Goal: Task Accomplishment & Management: Manage account settings

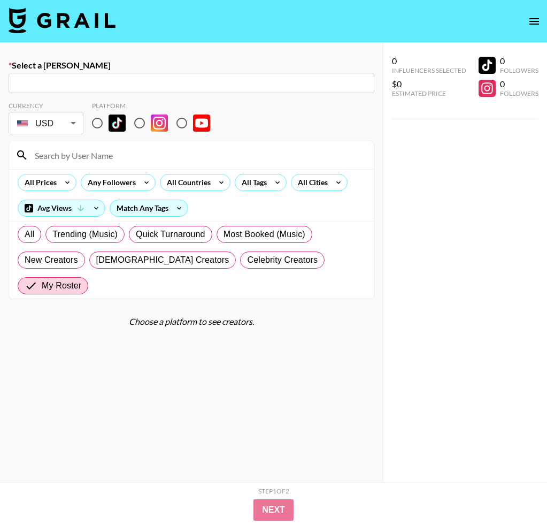
click at [83, 36] on nav at bounding box center [273, 21] width 547 height 43
click at [83, 29] on img at bounding box center [62, 20] width 107 height 26
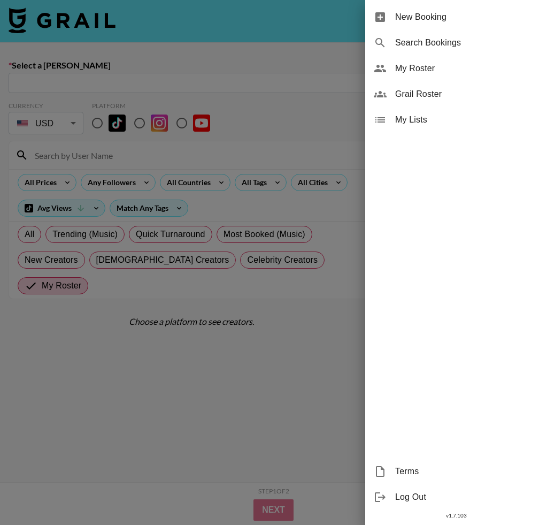
click at [448, 75] on div "My Roster" at bounding box center [456, 69] width 182 height 26
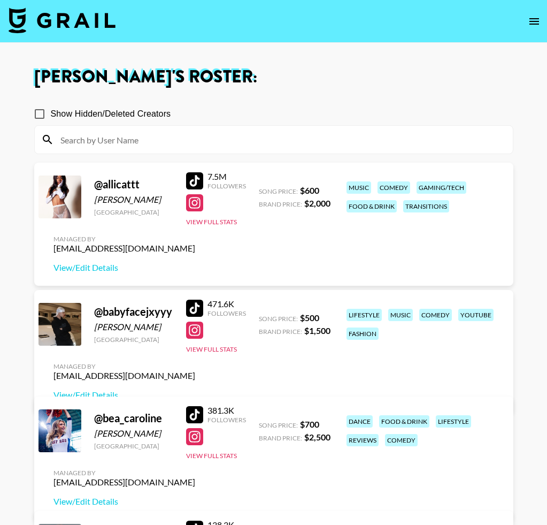
click at [57, 29] on img at bounding box center [62, 20] width 107 height 26
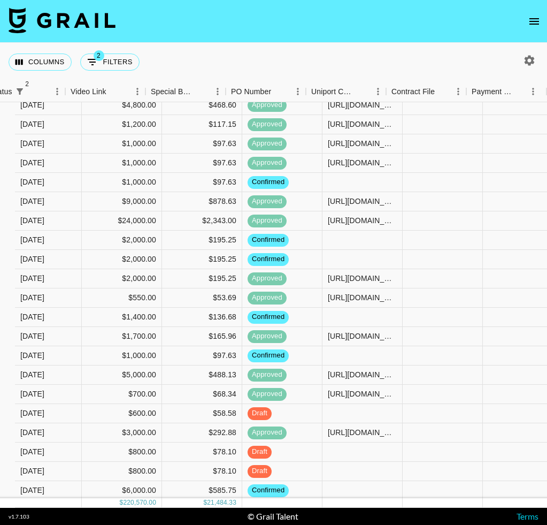
scroll to position [153, 1109]
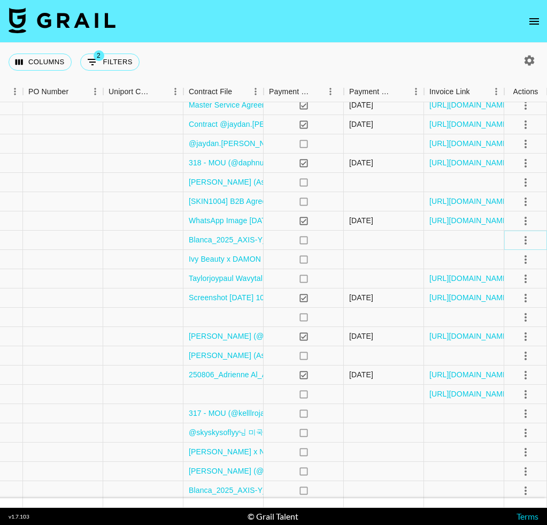
click at [522, 236] on icon "select merge strategy" at bounding box center [526, 240] width 13 height 13
click at [516, 297] on li "Draft Created" at bounding box center [513, 301] width 70 height 19
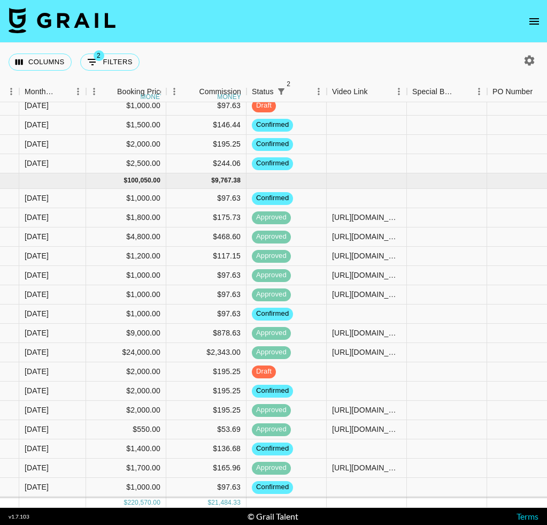
scroll to position [0, 644]
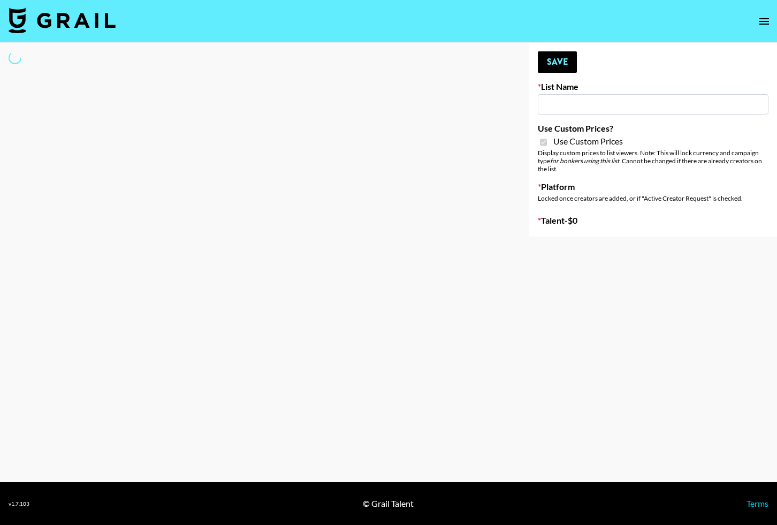
type input "Amaxy Beauty"
checkbox input "true"
select select "Brand"
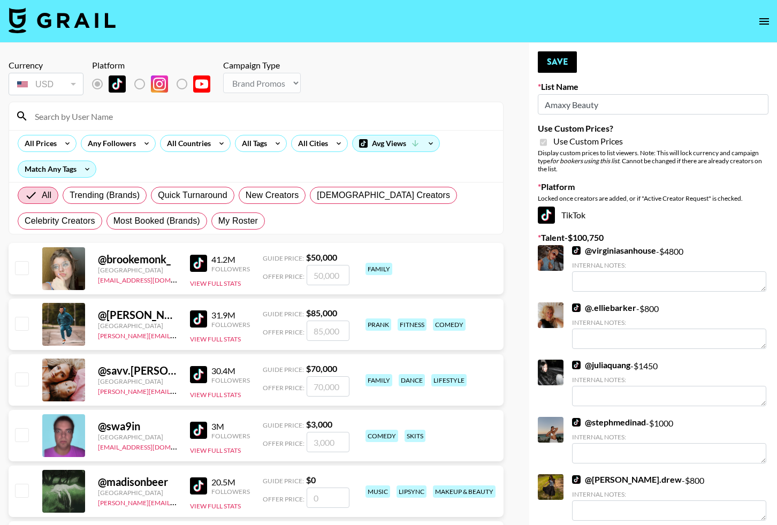
click at [190, 120] on input at bounding box center [262, 116] width 468 height 17
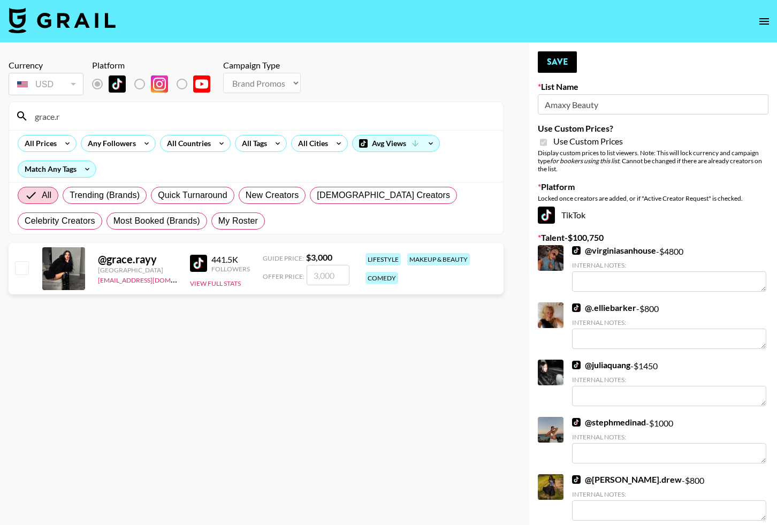
type input "grace.r"
click at [17, 268] on input "checkbox" at bounding box center [21, 267] width 13 height 13
checkbox input "true"
type input "3000"
click at [543, 61] on button "Save" at bounding box center [557, 61] width 39 height 21
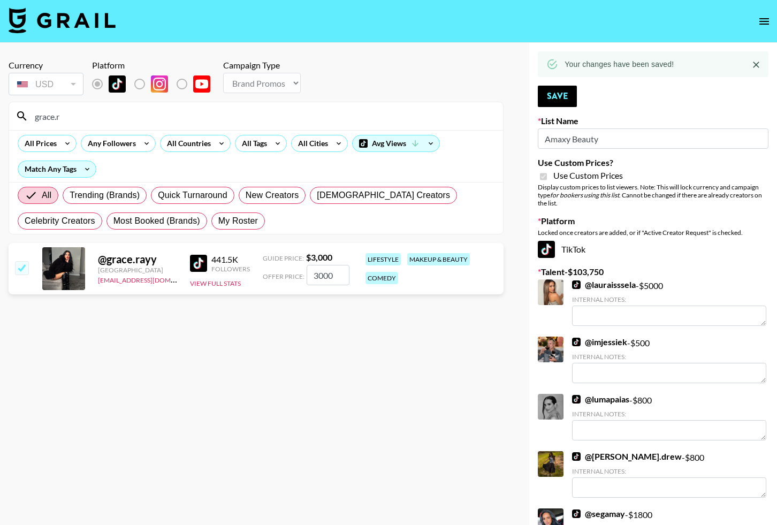
click at [359, 113] on input "grace.r" at bounding box center [262, 116] width 468 height 17
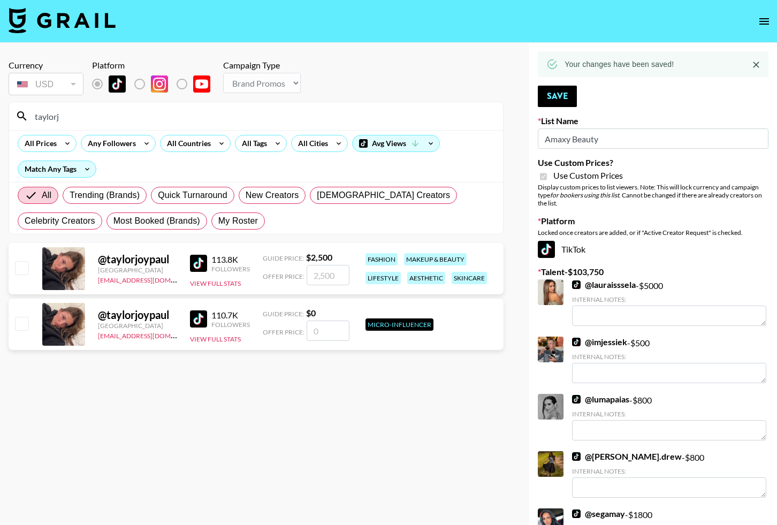
type input "taylorj"
click at [14, 269] on div at bounding box center [21, 269] width 17 height 18
click at [17, 271] on input "checkbox" at bounding box center [21, 267] width 13 height 13
checkbox input "true"
type input "2500"
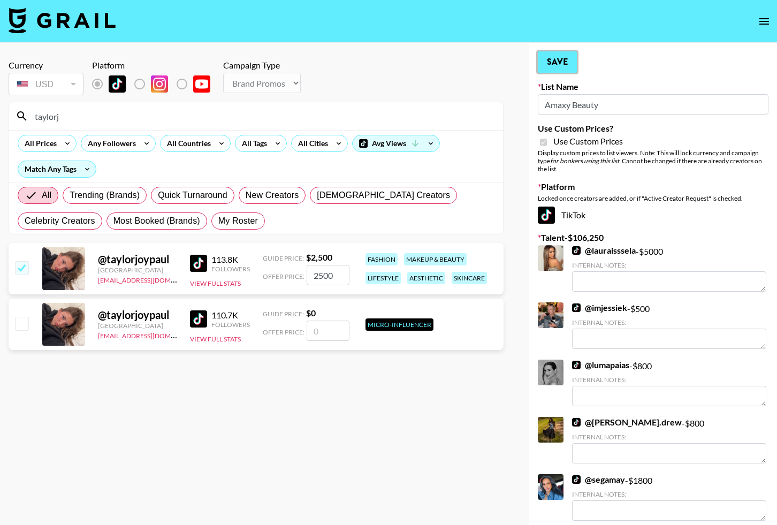
click at [561, 63] on button "Save" at bounding box center [557, 61] width 39 height 21
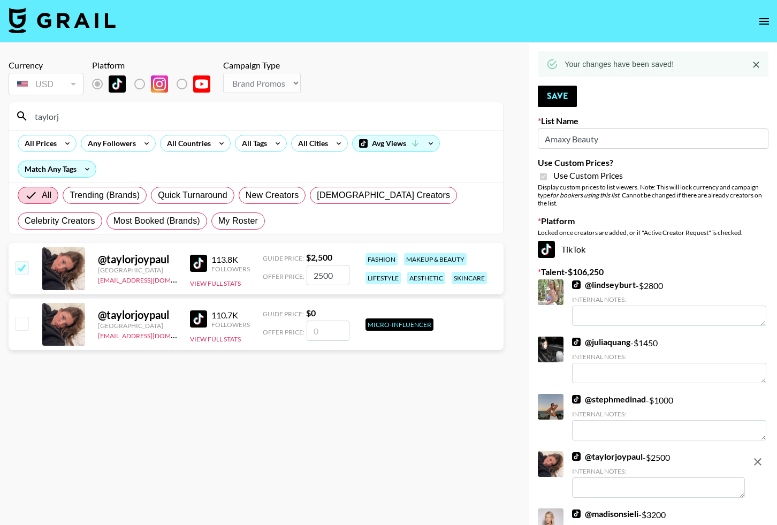
click at [330, 105] on div "taylorj" at bounding box center [256, 116] width 494 height 28
click at [330, 108] on input "taylorj" at bounding box center [262, 116] width 468 height 17
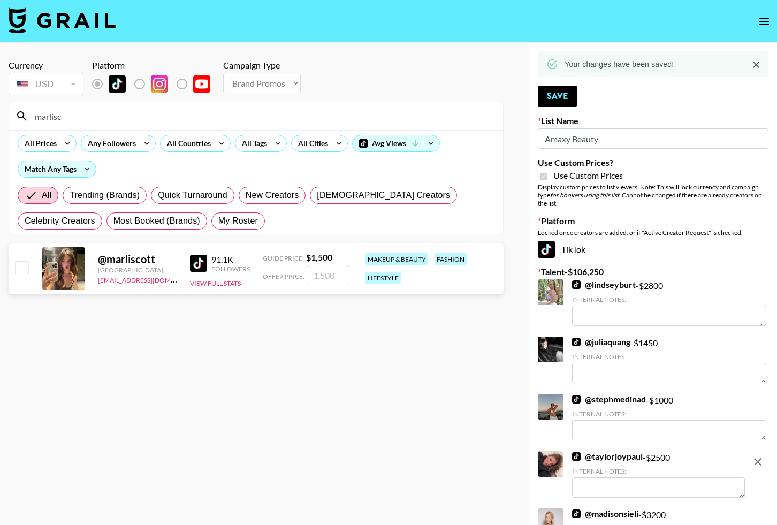
type input "marlisc"
click at [24, 265] on input "checkbox" at bounding box center [21, 267] width 13 height 13
checkbox input "true"
type input "1500"
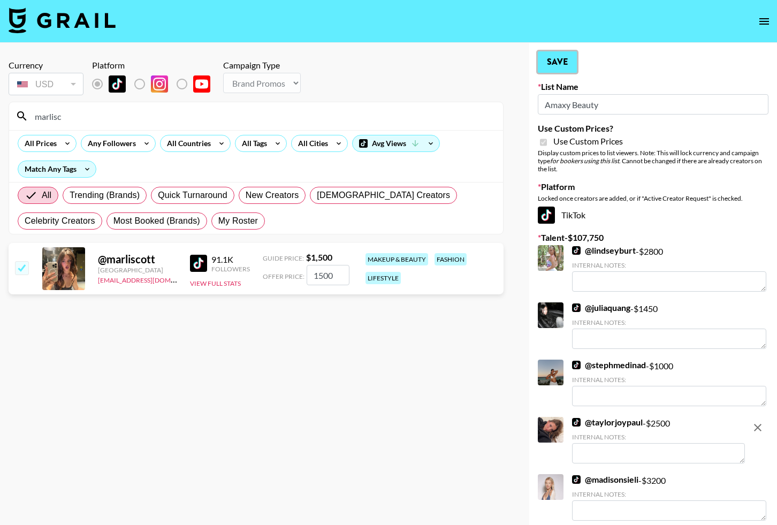
click at [541, 59] on button "Save" at bounding box center [557, 61] width 39 height 21
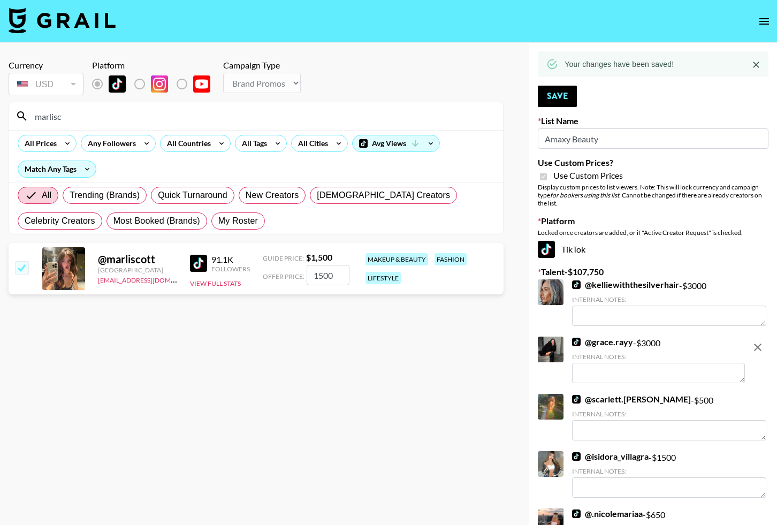
click at [393, 111] on input "marlisc" at bounding box center [262, 116] width 468 height 17
type input "romita"
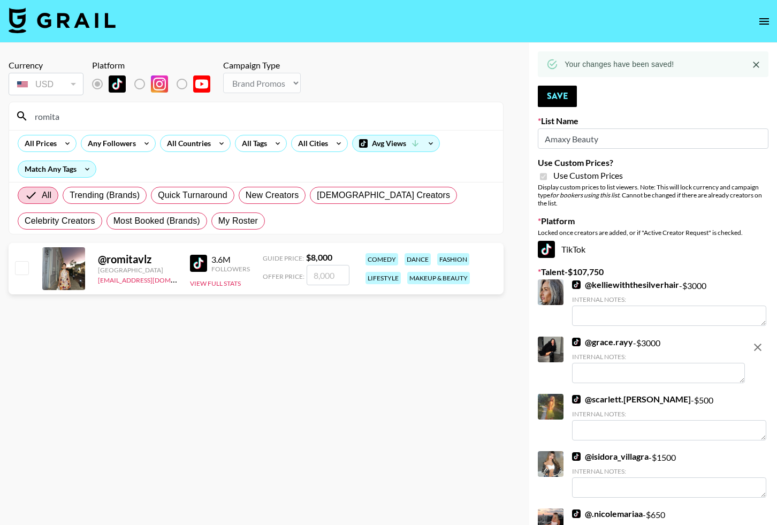
click at [21, 270] on input "checkbox" at bounding box center [21, 267] width 13 height 13
checkbox input "true"
type input "8000"
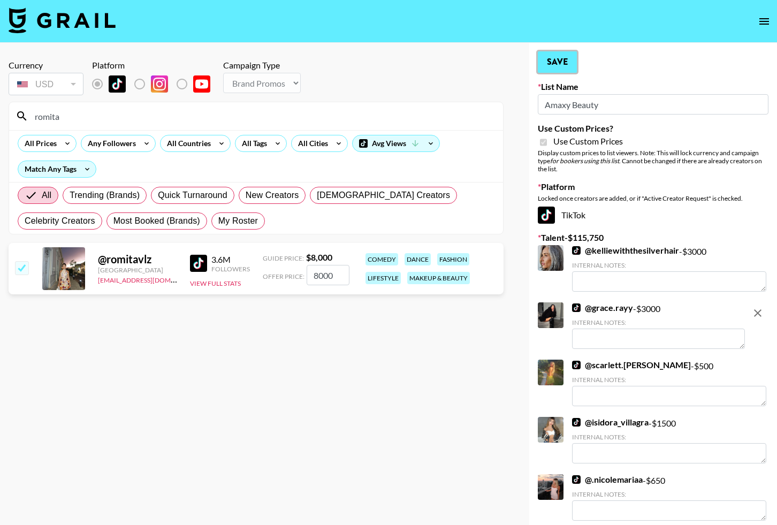
drag, startPoint x: 556, startPoint y: 60, endPoint x: 544, endPoint y: 63, distance: 12.7
click at [556, 60] on button "Save" at bounding box center [557, 61] width 39 height 21
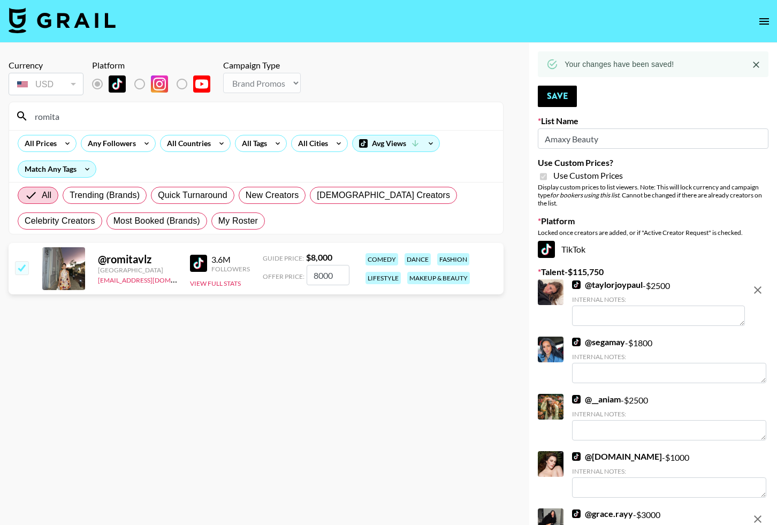
click at [304, 121] on input "romita" at bounding box center [262, 116] width 468 height 17
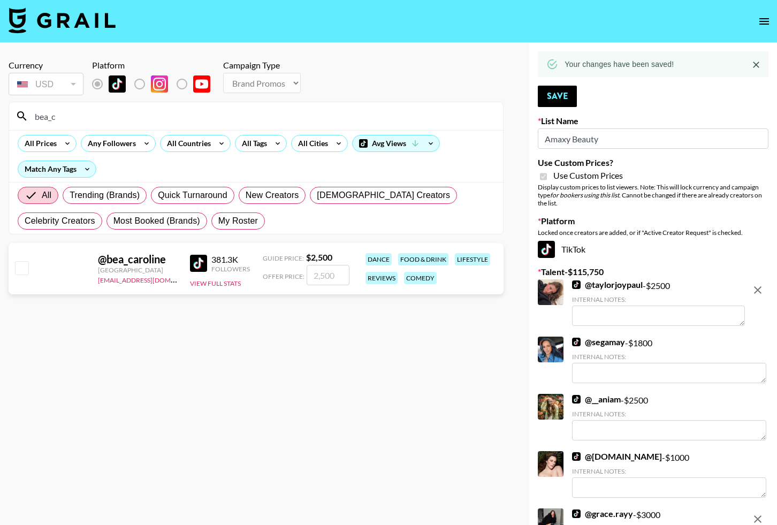
type input "bea_c"
click at [22, 269] on input "checkbox" at bounding box center [21, 267] width 13 height 13
checkbox input "true"
type input "2500"
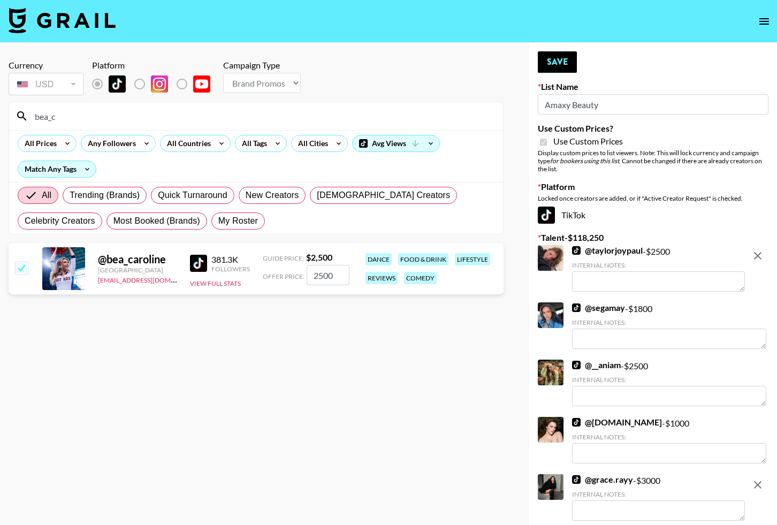
click at [562, 66] on button "Save" at bounding box center [557, 61] width 39 height 21
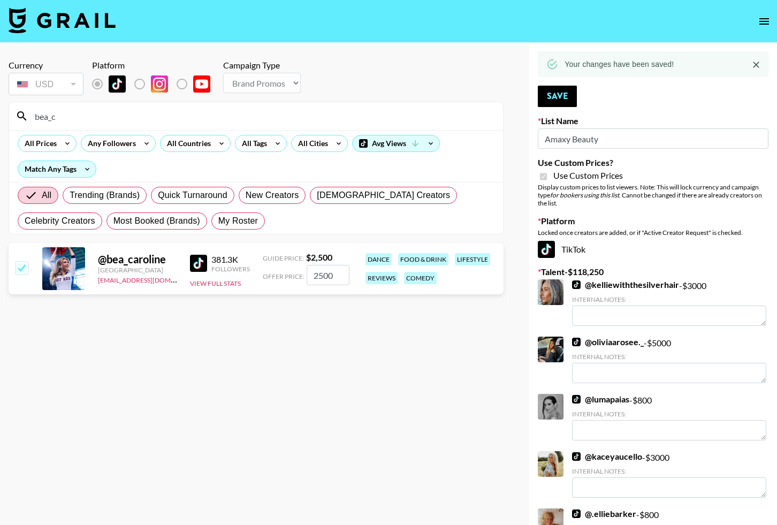
click at [331, 108] on input "bea_c" at bounding box center [262, 116] width 468 height 17
click at [331, 111] on input "bea_c" at bounding box center [262, 116] width 468 height 17
click at [332, 110] on input "bea_c" at bounding box center [262, 116] width 468 height 17
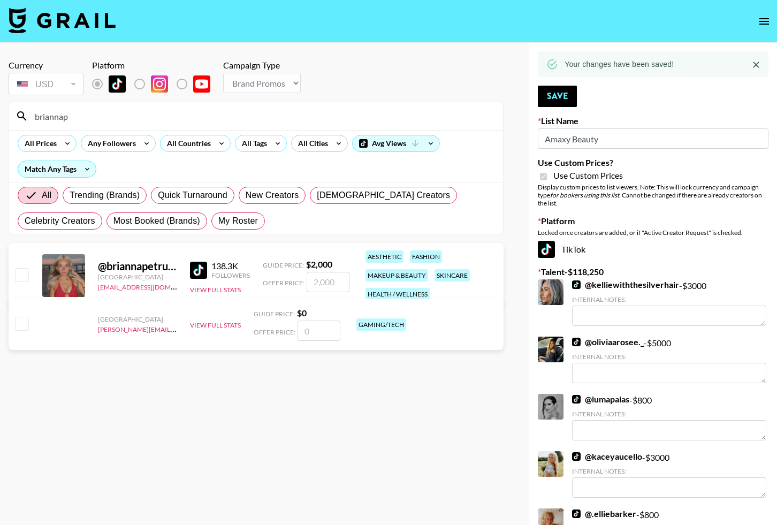
type input "briannap"
click at [19, 277] on input "checkbox" at bounding box center [21, 274] width 13 height 13
checkbox input "true"
type input "2000"
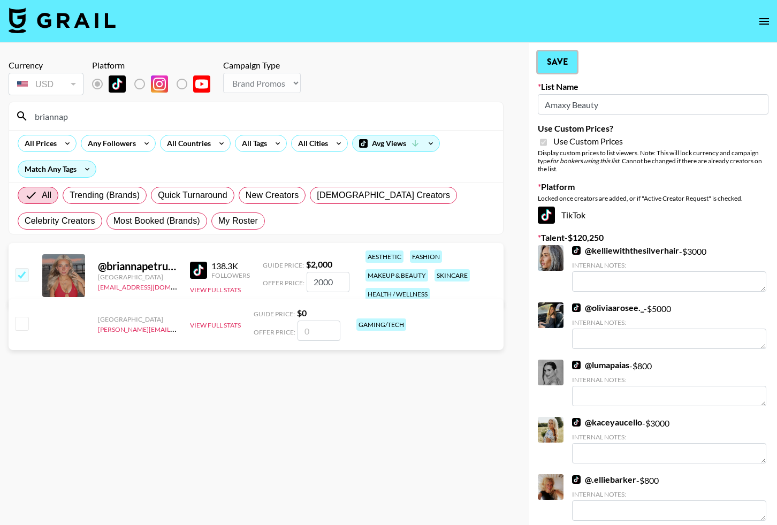
drag, startPoint x: 562, startPoint y: 60, endPoint x: 555, endPoint y: 63, distance: 7.5
click at [562, 60] on button "Save" at bounding box center [557, 61] width 39 height 21
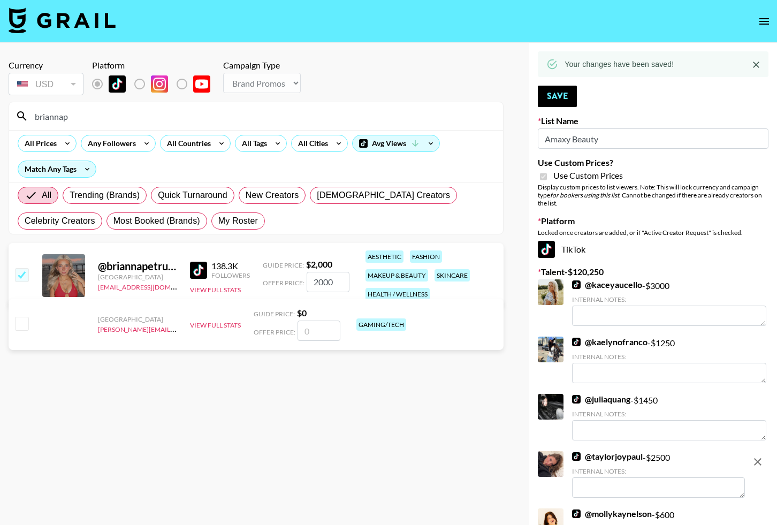
click at [328, 121] on input "briannap" at bounding box center [262, 116] width 468 height 17
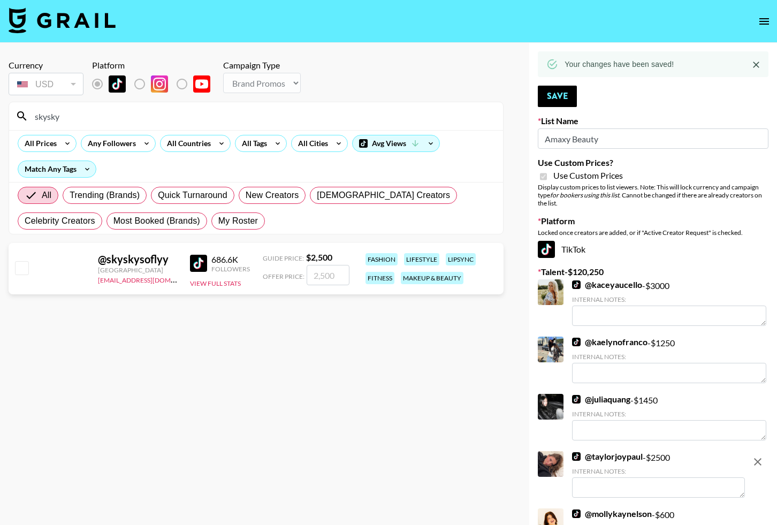
type input "skysky"
click at [26, 265] on input "checkbox" at bounding box center [21, 267] width 13 height 13
checkbox input "true"
type input "2500"
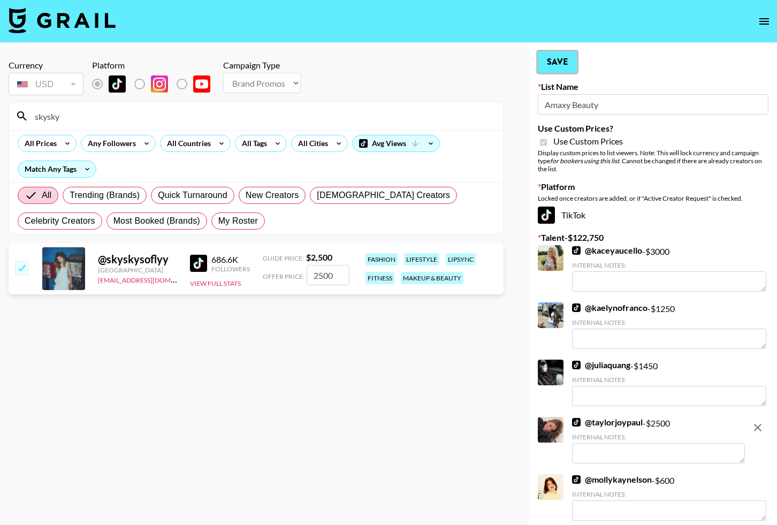
click at [545, 68] on button "Save" at bounding box center [557, 61] width 39 height 21
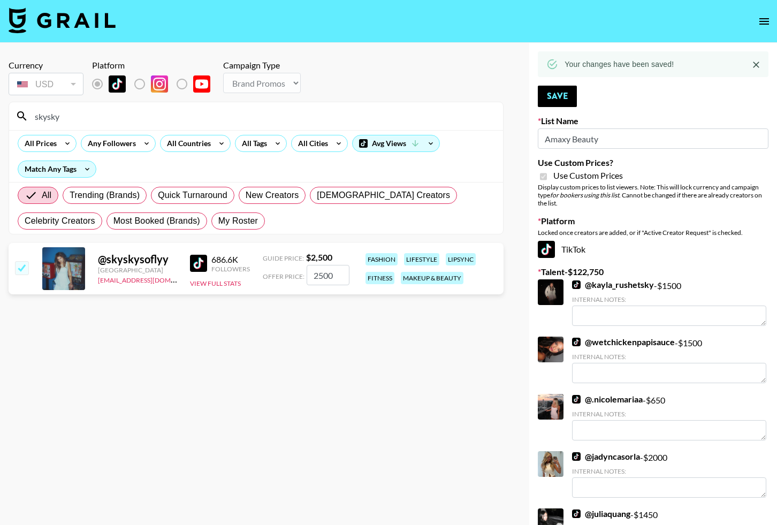
click at [355, 119] on input "skysky" at bounding box center [262, 116] width 468 height 17
type input "keybast"
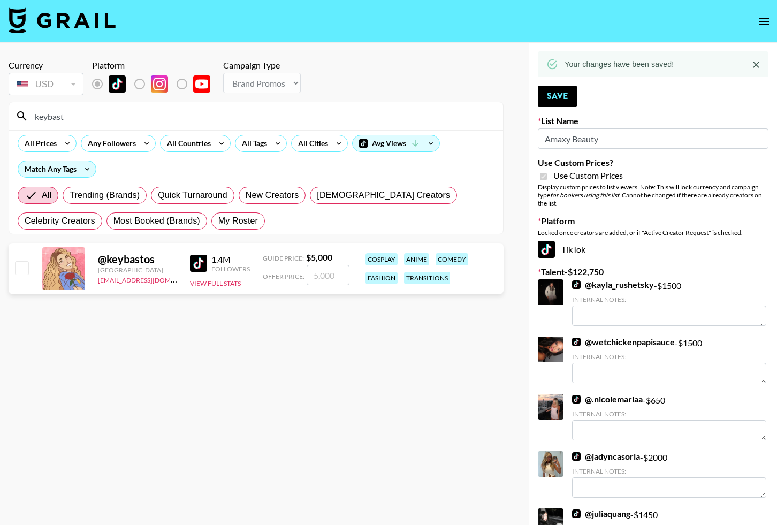
click at [27, 270] on input "checkbox" at bounding box center [21, 267] width 13 height 13
checkbox input "true"
type input "5000"
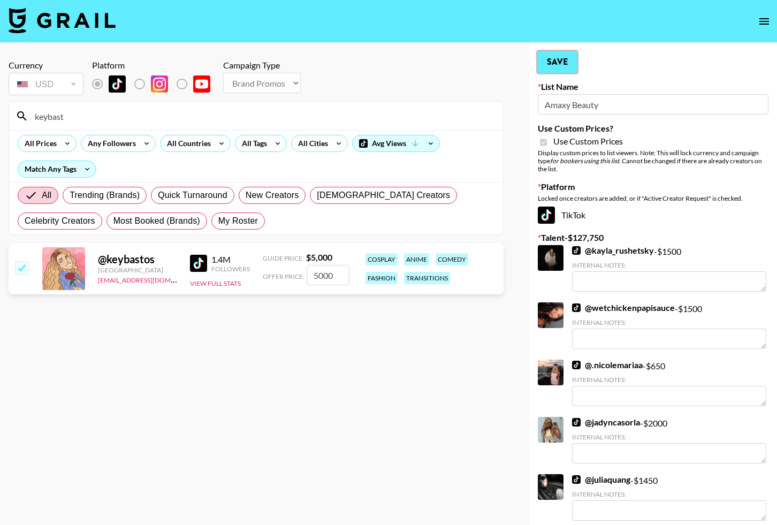
click at [546, 70] on button "Save" at bounding box center [557, 61] width 39 height 21
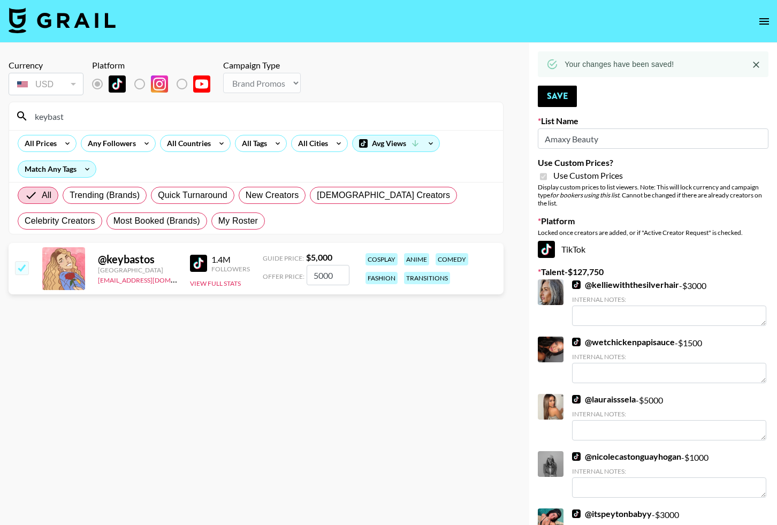
click at [423, 117] on input "keybast" at bounding box center [262, 116] width 468 height 17
click at [422, 117] on input "keybast" at bounding box center [262, 116] width 468 height 17
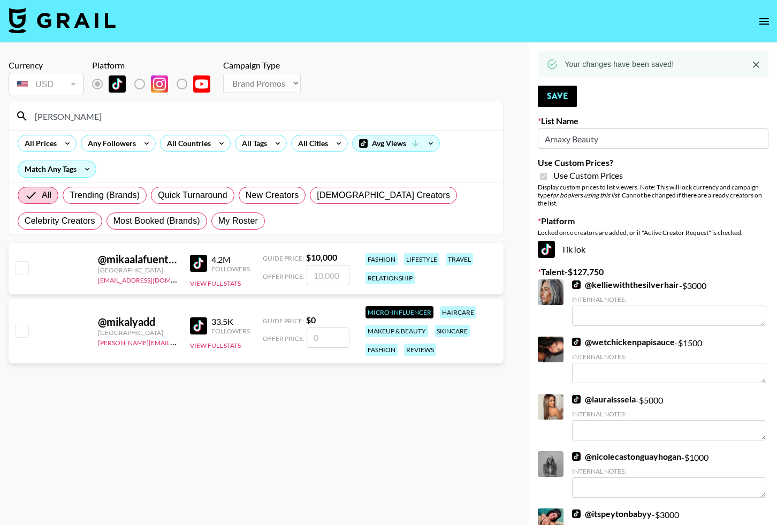
type input "mikal"
click at [26, 269] on input "checkbox" at bounding box center [21, 267] width 13 height 13
checkbox input "true"
type input "10000"
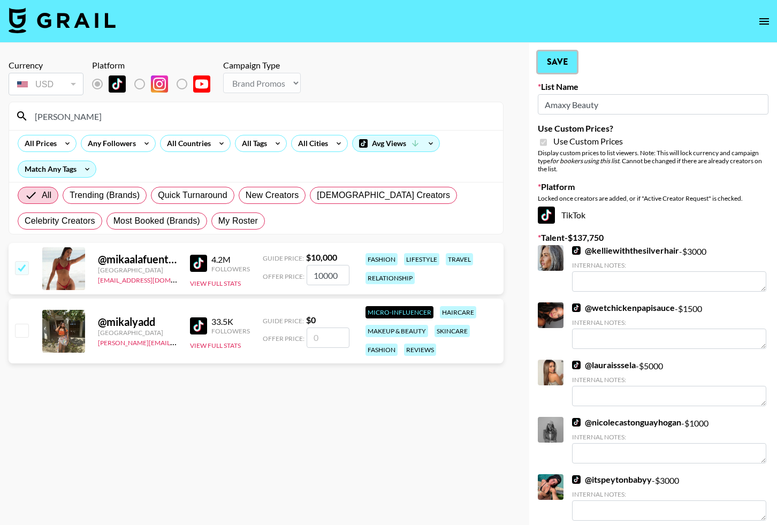
click at [561, 65] on button "Save" at bounding box center [557, 61] width 39 height 21
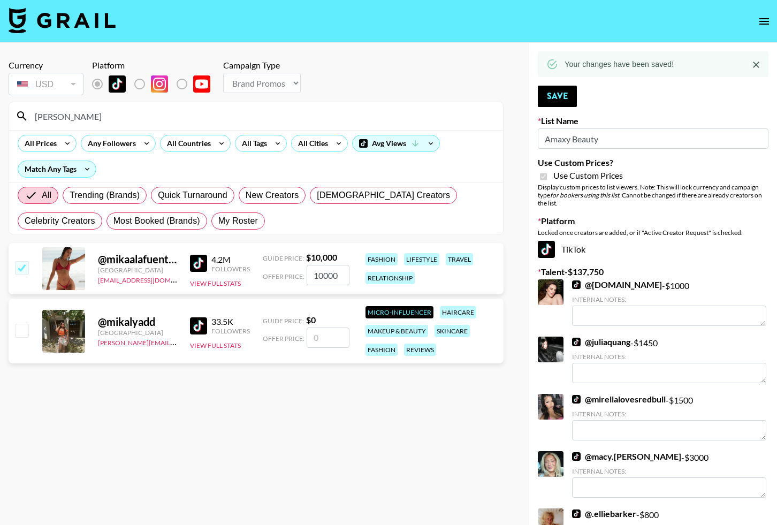
click at [289, 116] on input "mikal" at bounding box center [262, 116] width 468 height 17
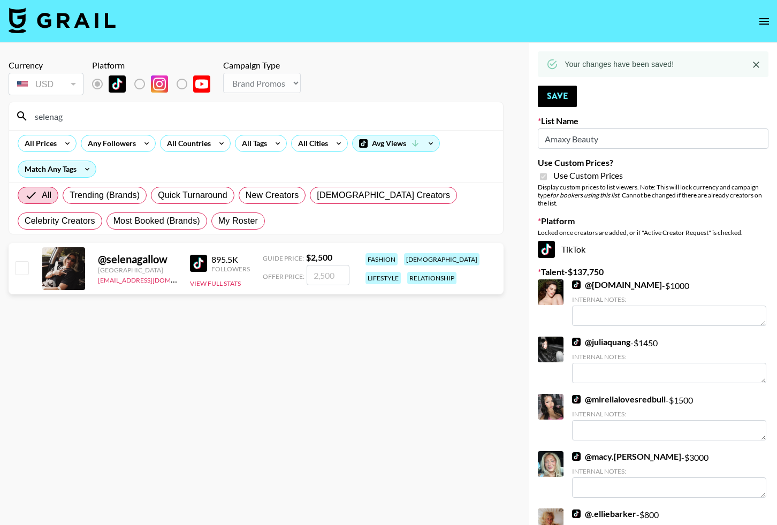
type input "selenag"
click at [14, 268] on div at bounding box center [21, 269] width 17 height 18
click at [25, 275] on div at bounding box center [21, 269] width 17 height 18
click at [20, 272] on input "checkbox" at bounding box center [21, 267] width 13 height 13
checkbox input "true"
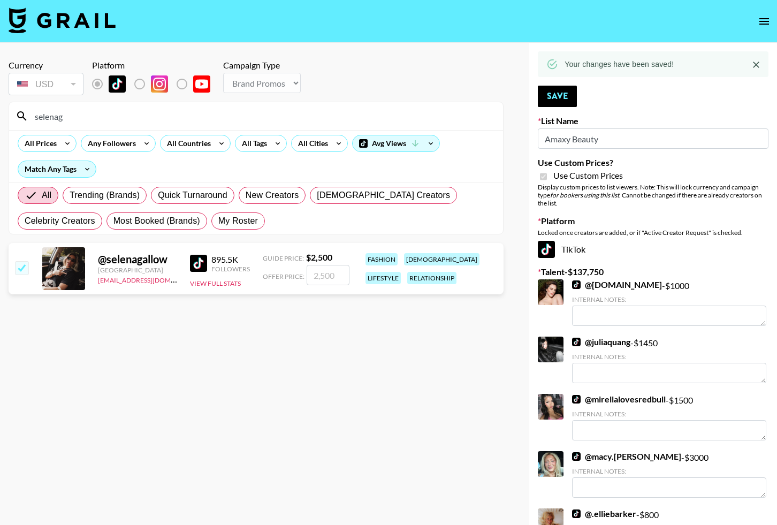
type input "2500"
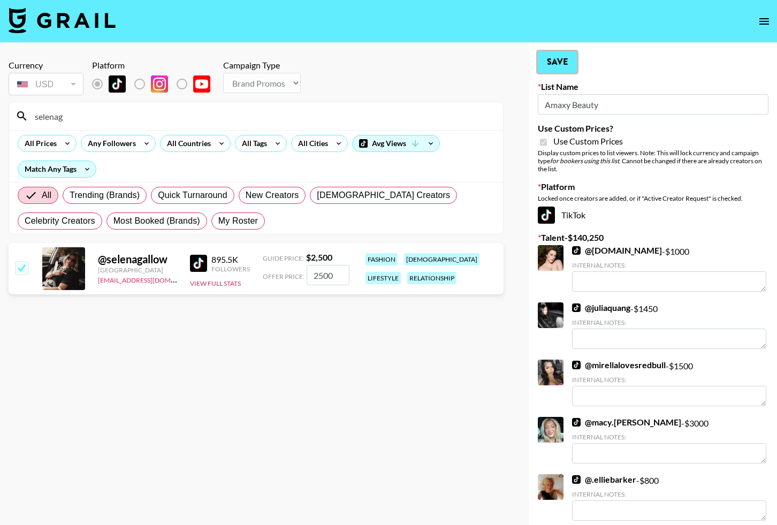
click at [575, 63] on button "Save" at bounding box center [557, 61] width 39 height 21
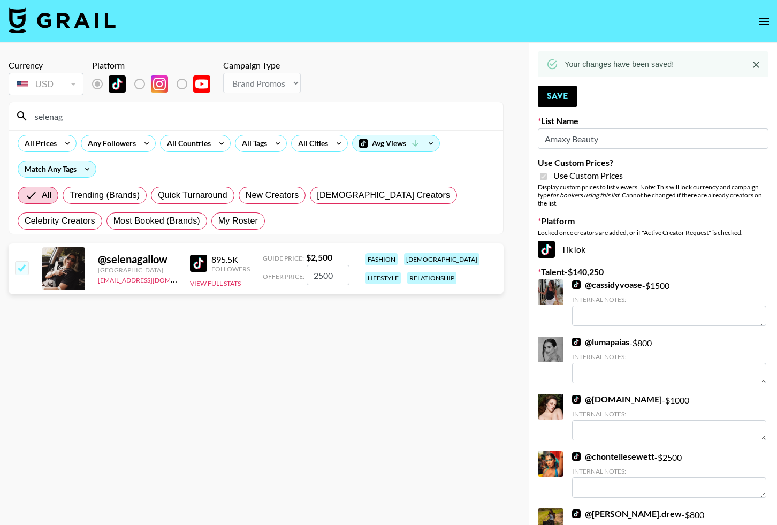
click at [354, 111] on input "selenag" at bounding box center [262, 116] width 468 height 17
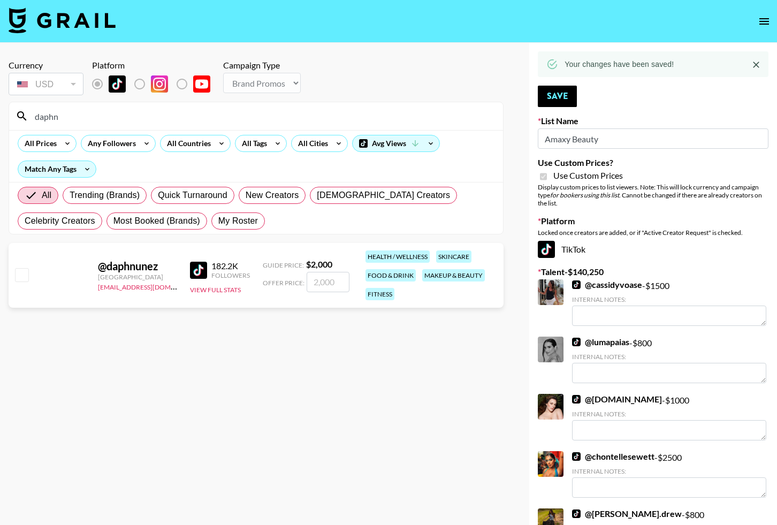
type input "daphn"
click at [22, 269] on input "checkbox" at bounding box center [21, 274] width 13 height 13
checkbox input "true"
type input "2000"
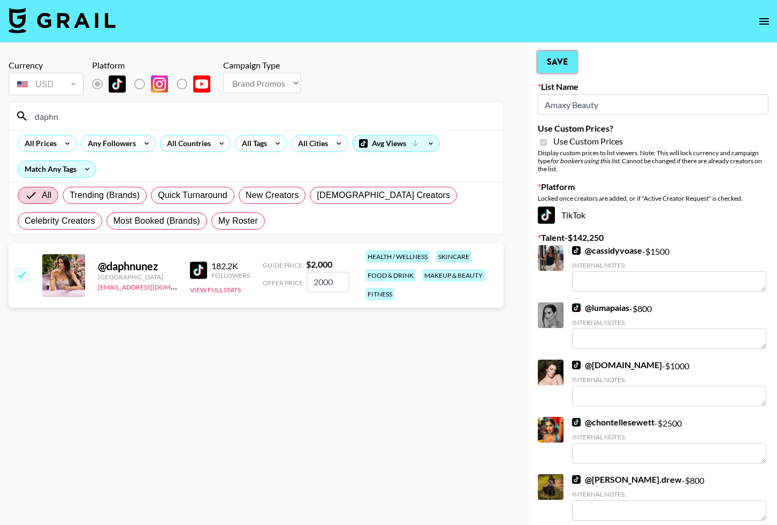
click at [573, 58] on button "Save" at bounding box center [557, 61] width 39 height 21
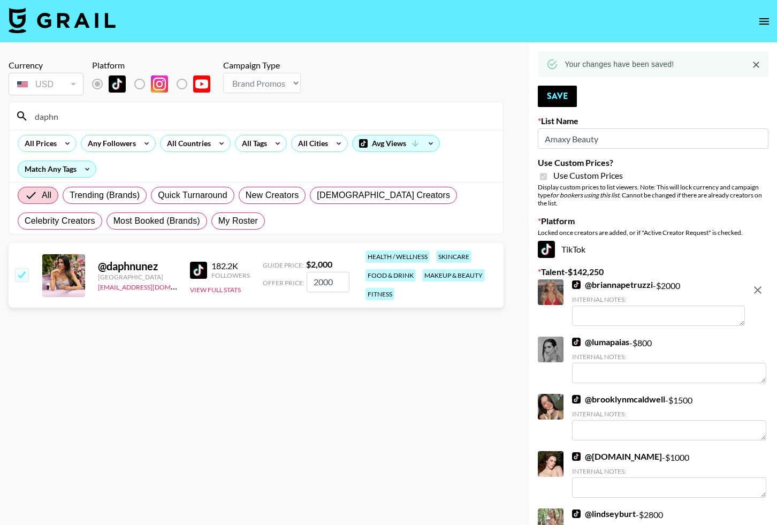
click at [389, 113] on input "daphn" at bounding box center [262, 116] width 468 height 17
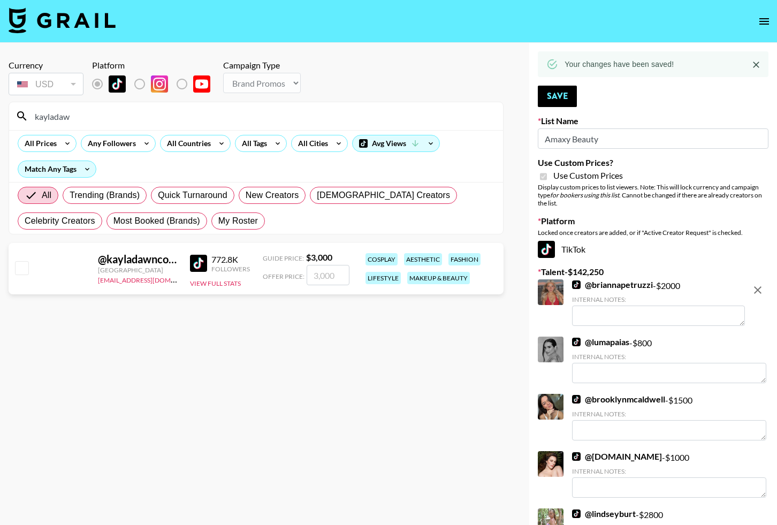
type input "kayladaw"
click at [21, 266] on input "checkbox" at bounding box center [21, 267] width 13 height 13
checkbox input "true"
type input "3000"
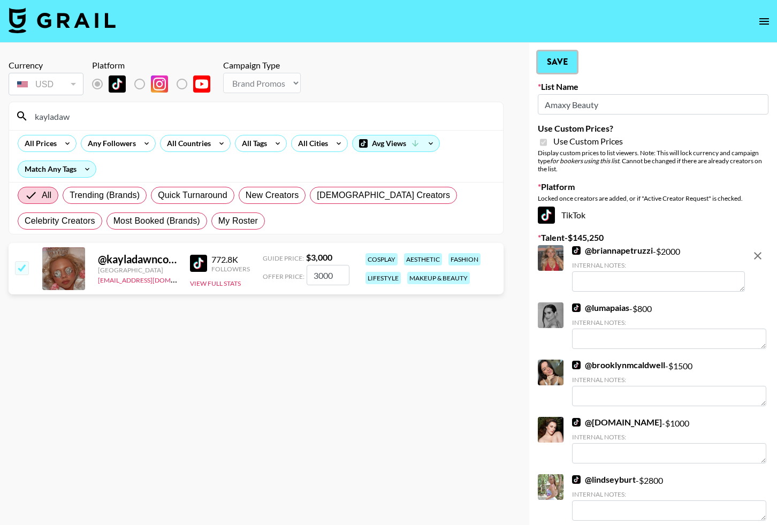
drag, startPoint x: 547, startPoint y: 62, endPoint x: 504, endPoint y: 74, distance: 44.4
click at [547, 62] on button "Save" at bounding box center [557, 61] width 39 height 21
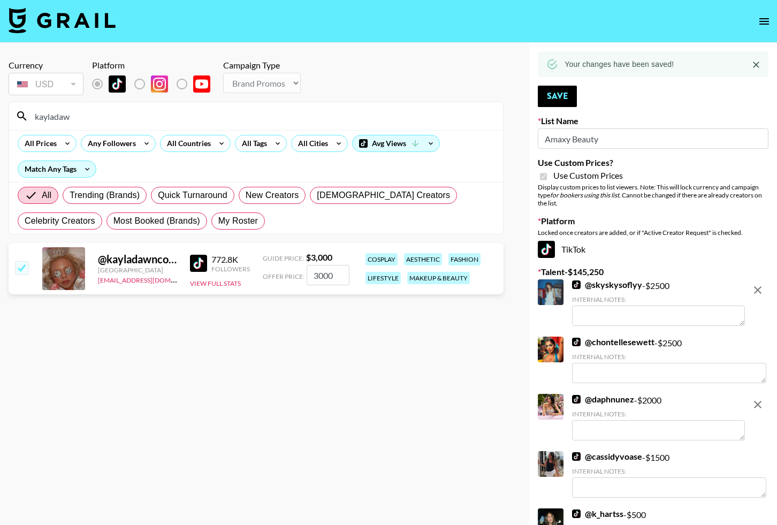
click at [318, 120] on input "kayladaw" at bounding box center [262, 116] width 468 height 17
click at [318, 119] on input "kayladaw" at bounding box center [262, 116] width 468 height 17
type input "jaydan."
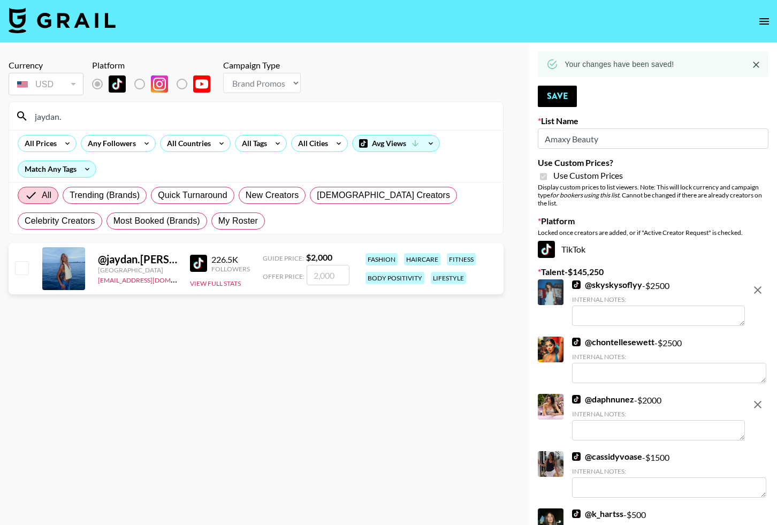
click at [24, 272] on input "checkbox" at bounding box center [21, 267] width 13 height 13
checkbox input "true"
type input "2000"
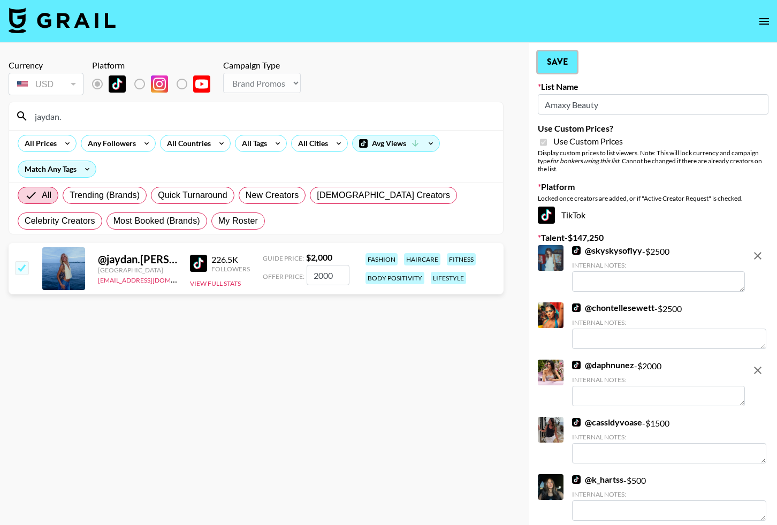
click at [562, 65] on button "Save" at bounding box center [557, 61] width 39 height 21
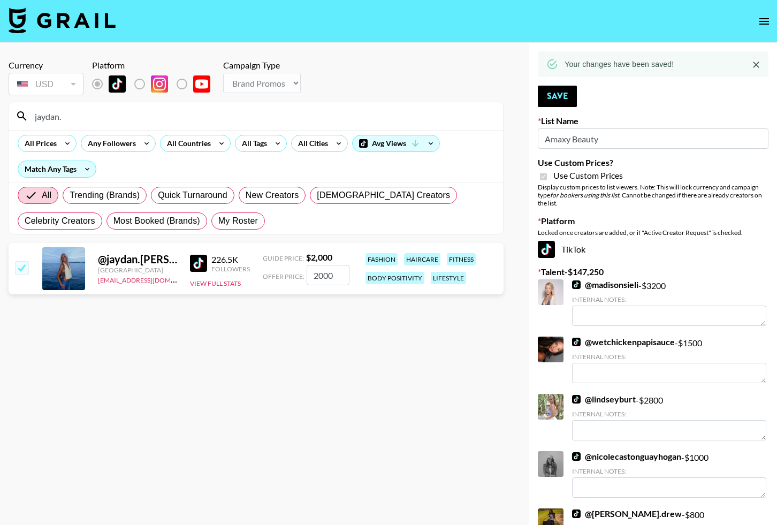
click at [243, 116] on input "jaydan." at bounding box center [262, 116] width 468 height 17
type input "christinacel"
click at [16, 264] on input "checkbox" at bounding box center [21, 267] width 13 height 13
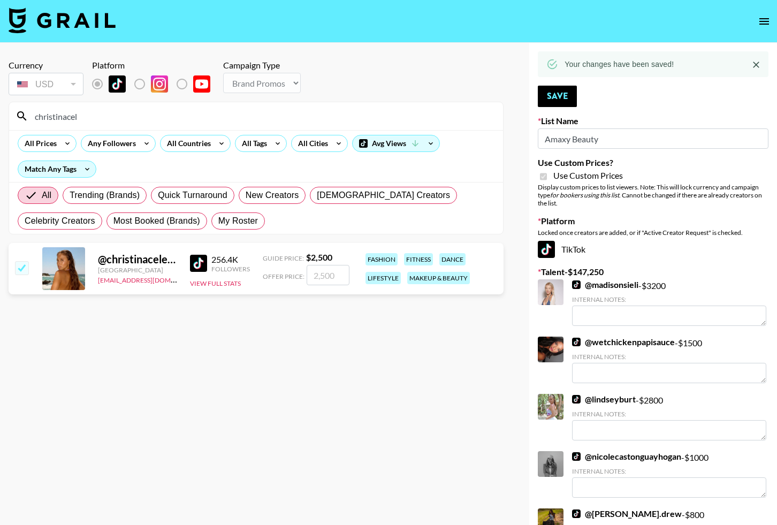
checkbox input "true"
type input "2500"
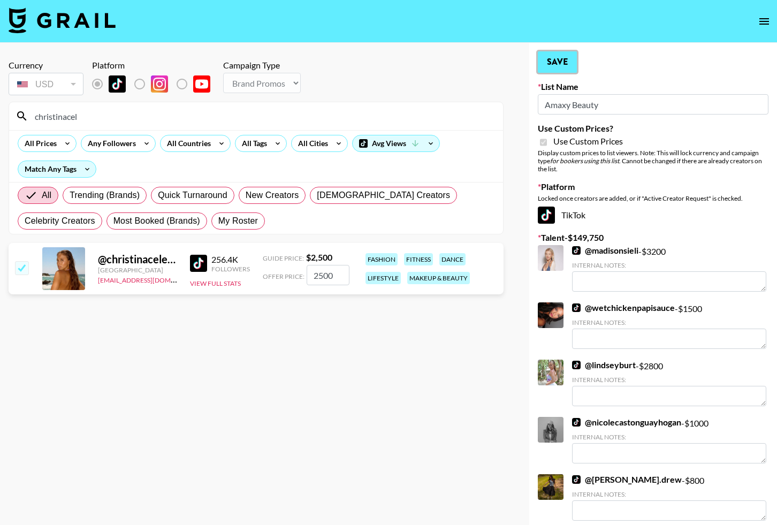
click at [559, 68] on button "Save" at bounding box center [557, 61] width 39 height 21
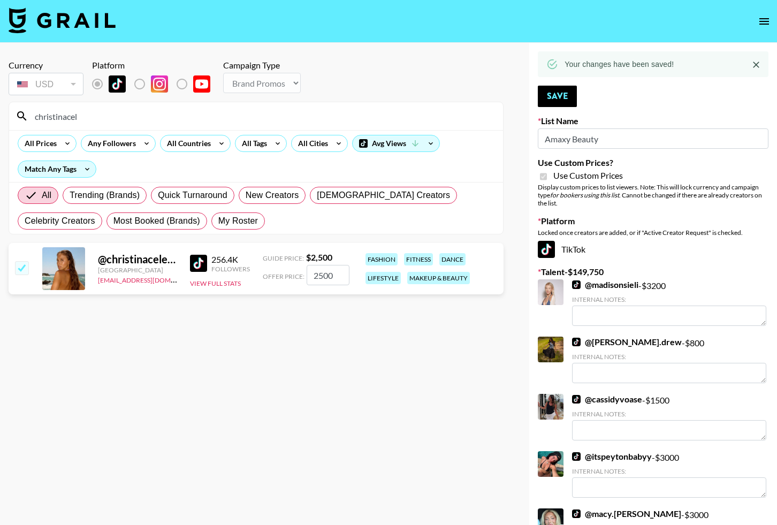
click at [375, 120] on input "christinacel" at bounding box center [262, 116] width 468 height 17
type input "fakecla"
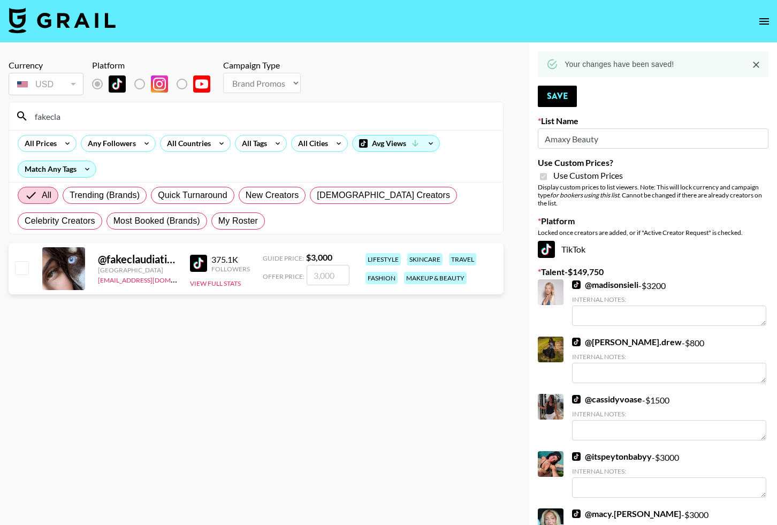
click at [21, 271] on input "checkbox" at bounding box center [21, 267] width 13 height 13
checkbox input "true"
type input "3000"
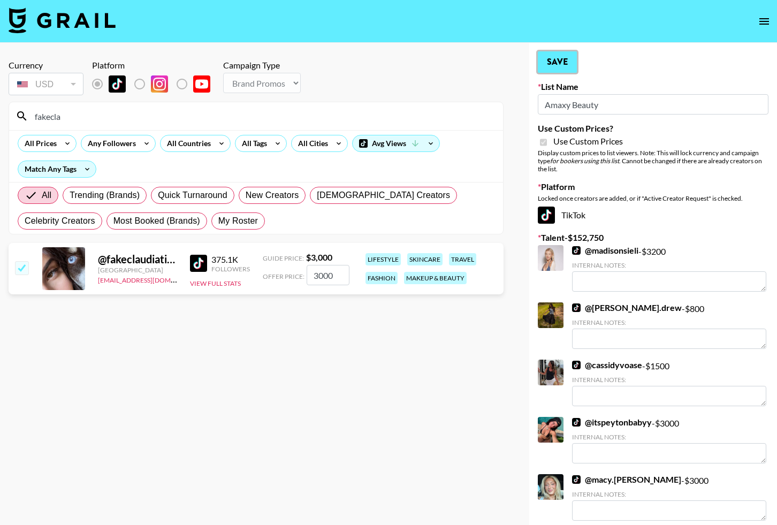
click at [548, 57] on button "Save" at bounding box center [557, 61] width 39 height 21
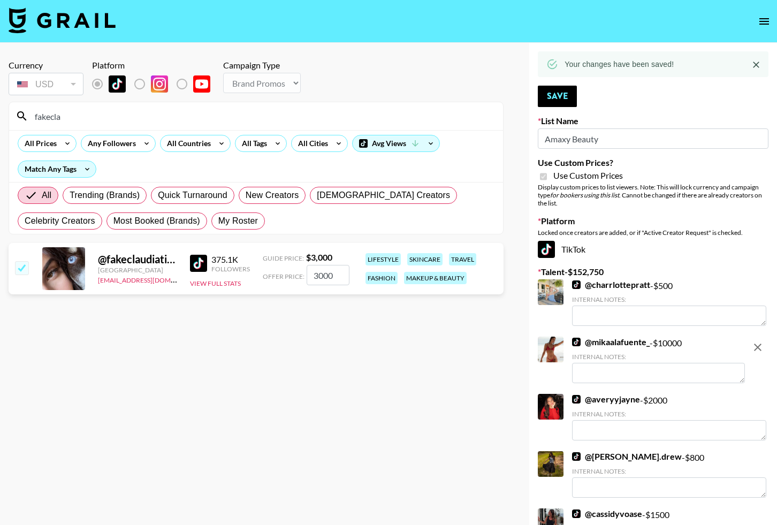
click at [474, 115] on input "fakecla" at bounding box center [262, 116] width 468 height 17
type input "kristaho"
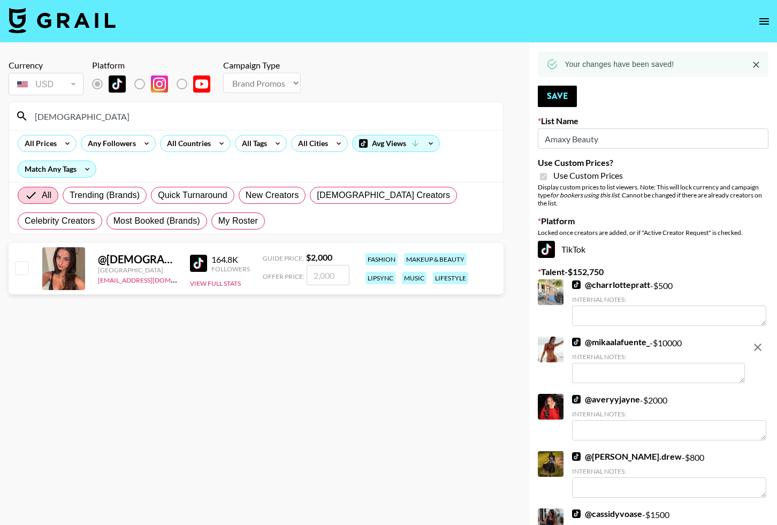
click at [26, 264] on input "checkbox" at bounding box center [21, 267] width 13 height 13
checkbox input "true"
type input "2000"
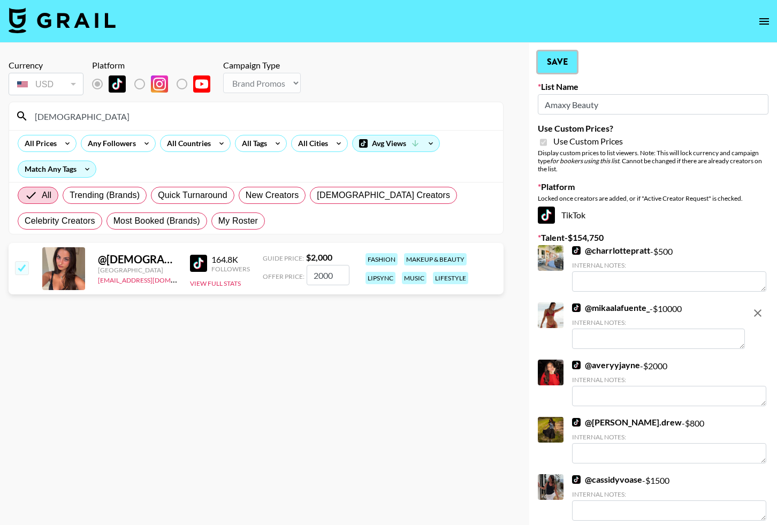
drag, startPoint x: 551, startPoint y: 63, endPoint x: 523, endPoint y: 72, distance: 28.8
click at [551, 63] on button "Save" at bounding box center [557, 61] width 39 height 21
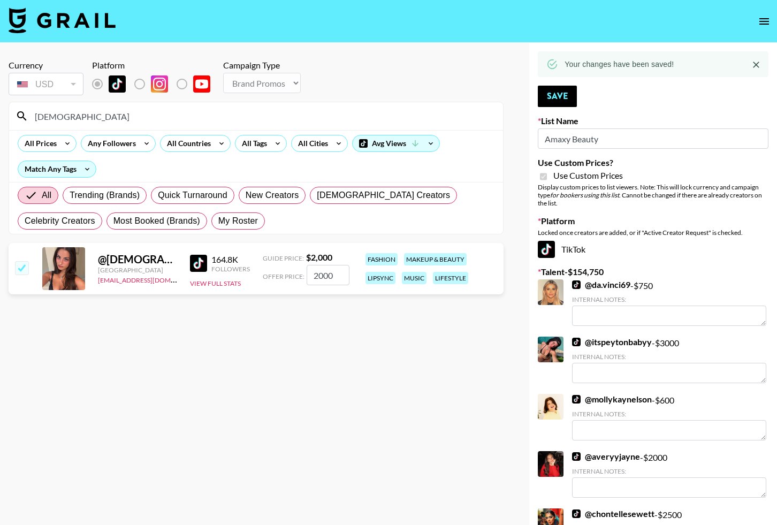
click at [386, 120] on input "kristaho" at bounding box center [262, 116] width 468 height 17
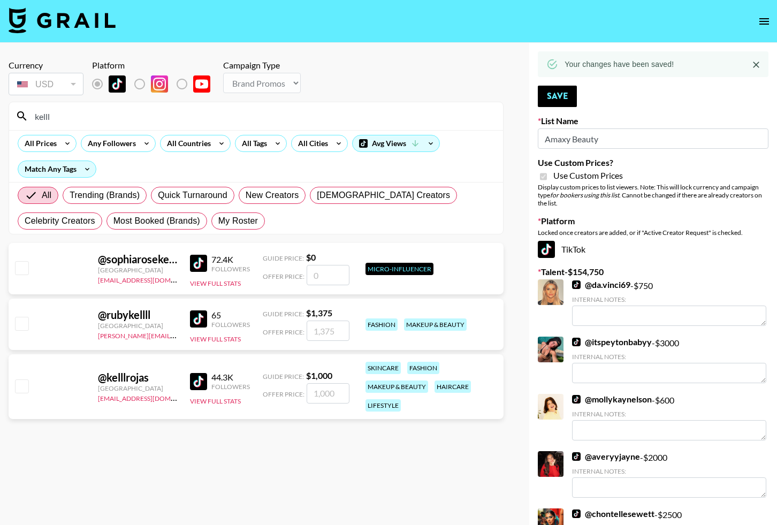
type input "kelll"
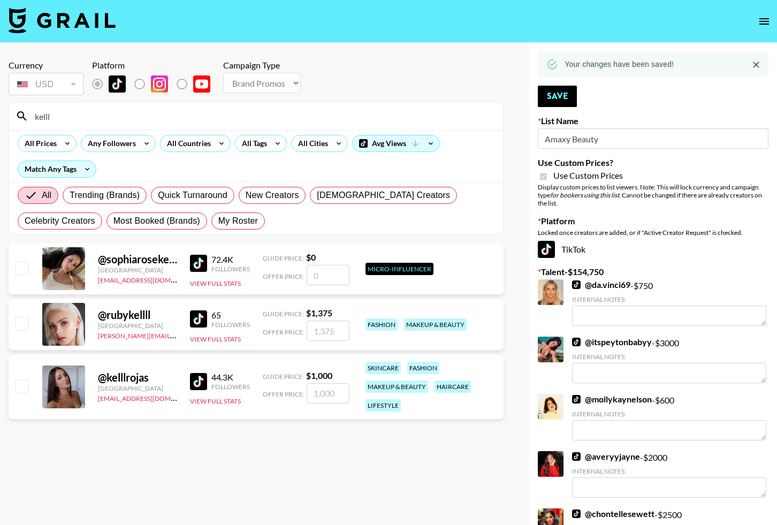
click at [22, 380] on input "checkbox" at bounding box center [21, 385] width 13 height 13
checkbox input "true"
type input "1000"
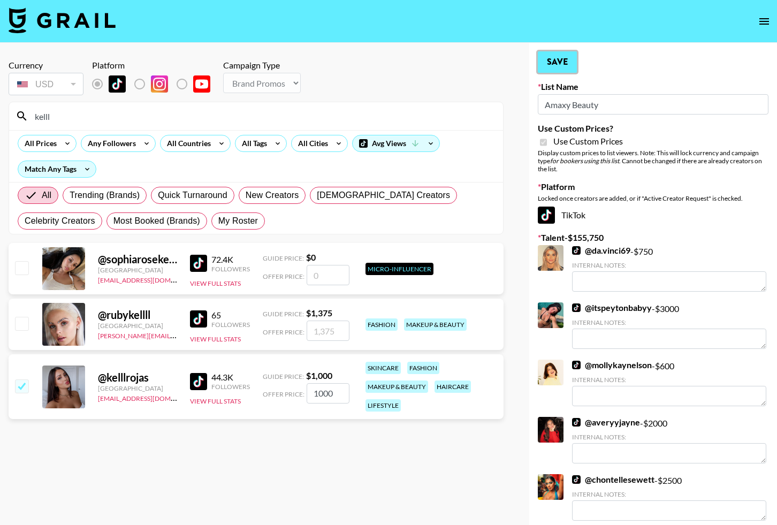
click at [563, 58] on button "Save" at bounding box center [557, 61] width 39 height 21
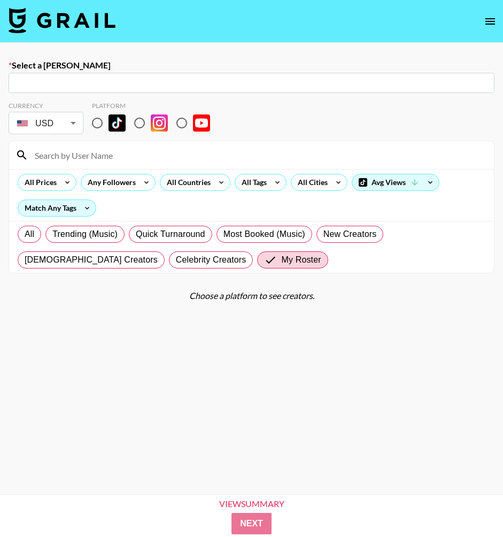
click at [81, 19] on img at bounding box center [62, 20] width 107 height 26
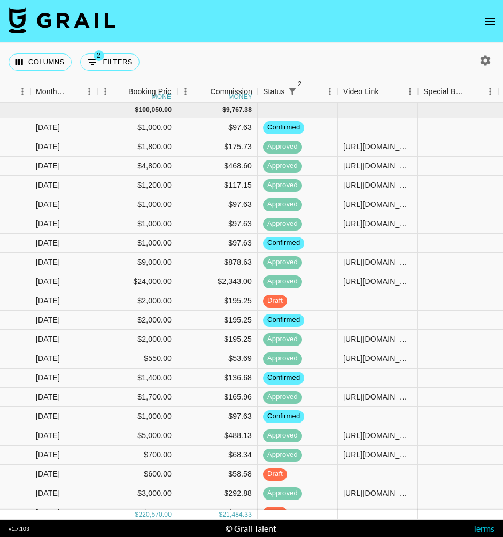
scroll to position [95, 633]
